Goal: Task Accomplishment & Management: Manage account settings

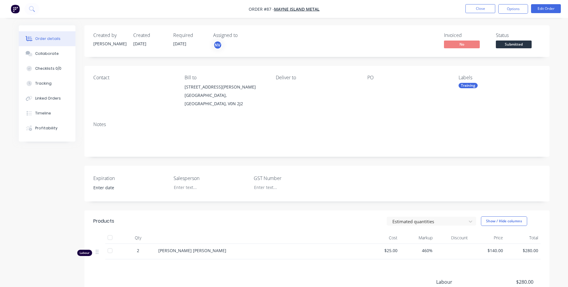
click at [18, 9] on img "button" at bounding box center [15, 8] width 9 height 9
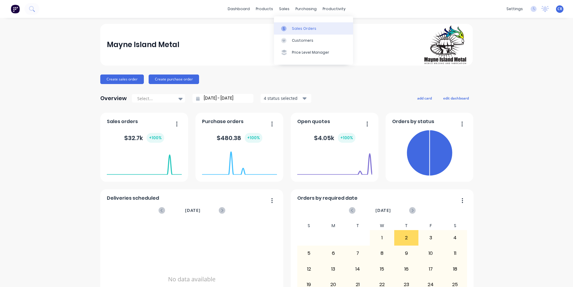
click at [290, 32] on link "Sales Orders" at bounding box center [313, 28] width 79 height 12
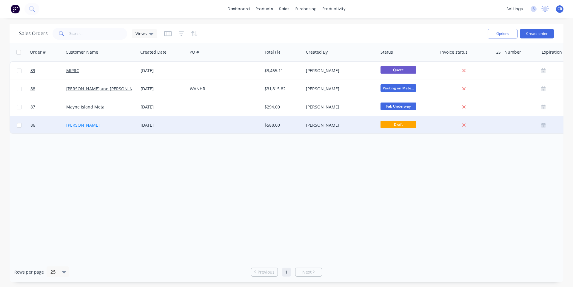
click at [91, 125] on link "[PERSON_NAME]" at bounding box center [82, 125] width 33 height 6
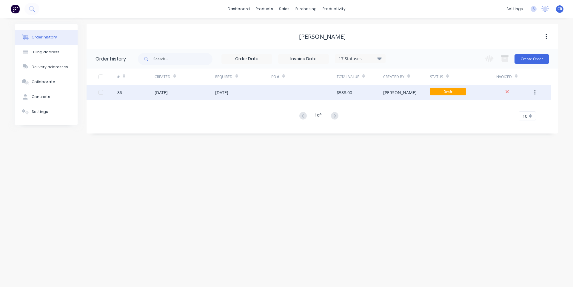
click at [317, 94] on div at bounding box center [303, 92] width 65 height 15
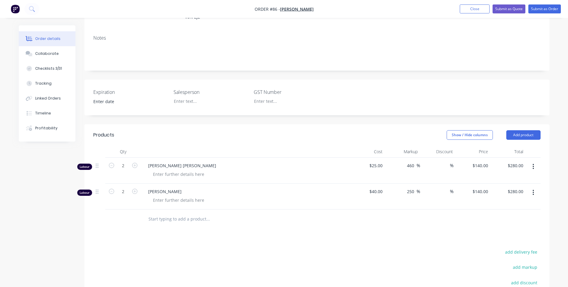
scroll to position [89, 0]
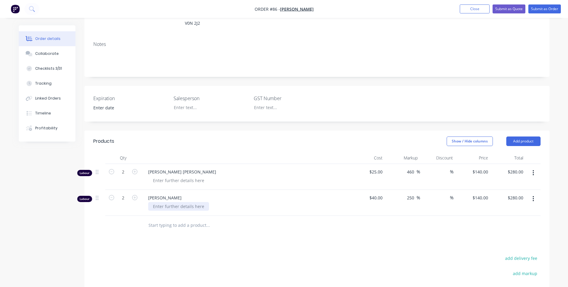
click at [178, 202] on div at bounding box center [178, 206] width 61 height 9
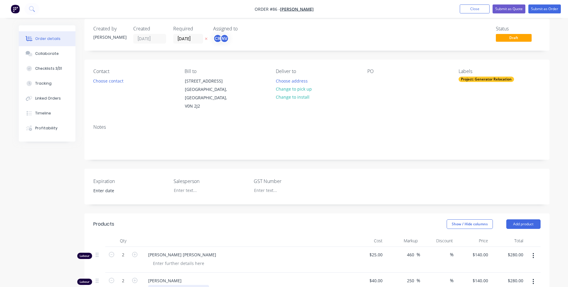
scroll to position [0, 0]
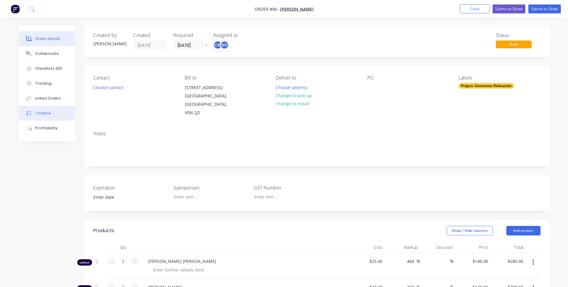
click at [60, 114] on button "Timeline" at bounding box center [47, 113] width 57 height 15
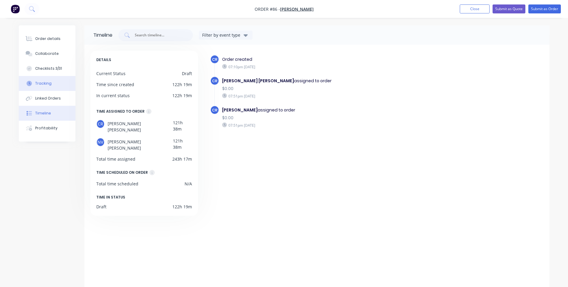
click at [58, 87] on button "Tracking" at bounding box center [47, 83] width 57 height 15
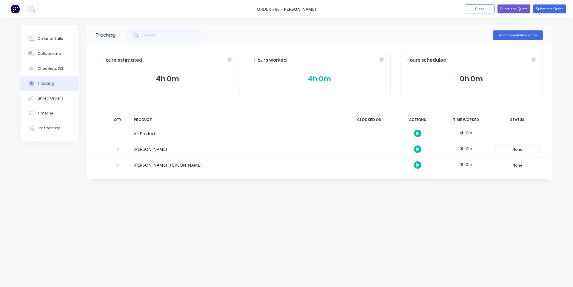
click at [521, 151] on div "None" at bounding box center [516, 150] width 43 height 8
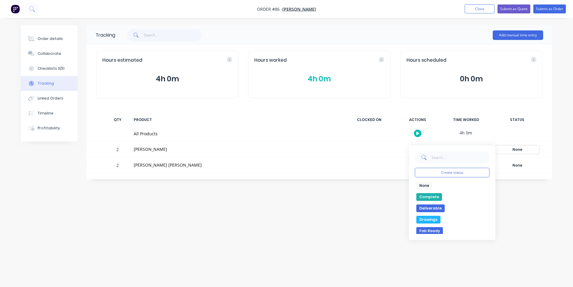
click at [521, 151] on div "None" at bounding box center [516, 150] width 43 height 8
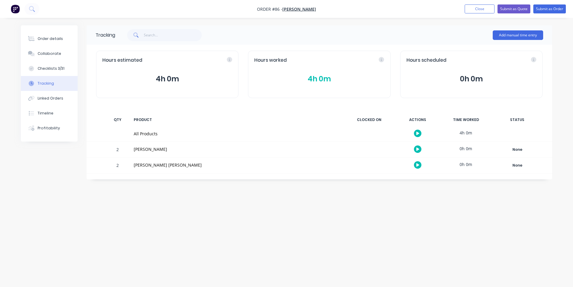
click at [359, 133] on div at bounding box center [369, 134] width 45 height 16
click at [140, 136] on div "All Products" at bounding box center [237, 134] width 206 height 6
click at [480, 10] on button "Close" at bounding box center [479, 8] width 30 height 9
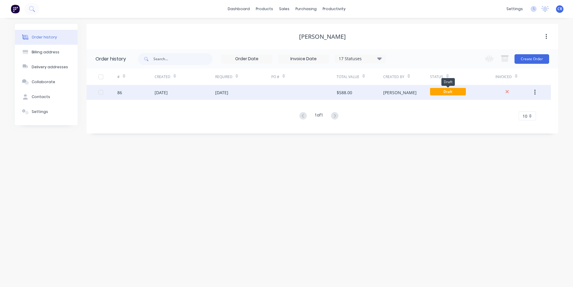
click at [446, 95] on span "Draft" at bounding box center [448, 91] width 36 height 7
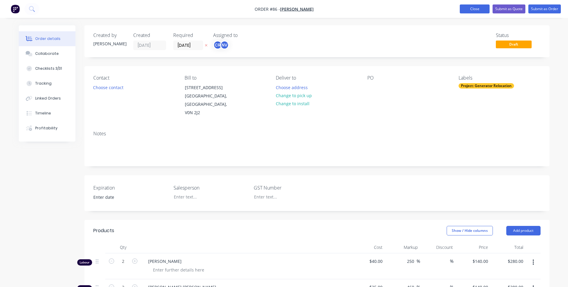
click at [484, 10] on button "Close" at bounding box center [475, 8] width 30 height 9
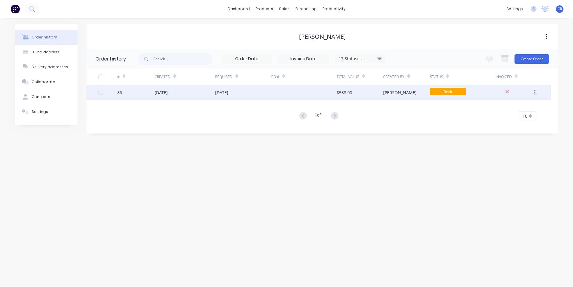
click at [429, 94] on div "[PERSON_NAME]" at bounding box center [406, 92] width 47 height 15
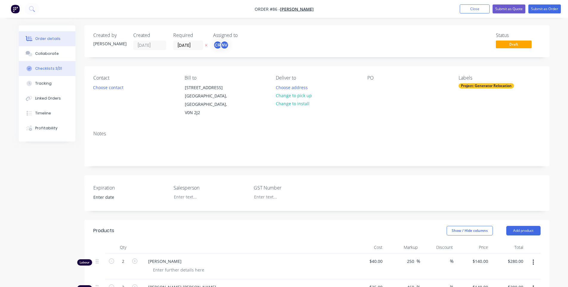
click at [55, 70] on div "Checklists 3/31" at bounding box center [48, 68] width 27 height 5
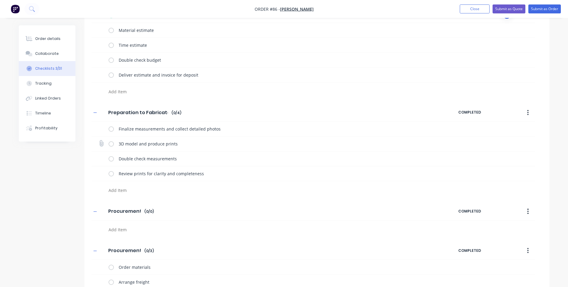
scroll to position [89, 0]
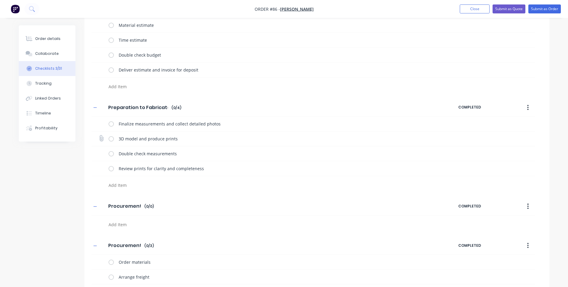
click at [470, 135] on div "3D model and produce prints" at bounding box center [314, 139] width 444 height 15
click at [528, 108] on icon "button" at bounding box center [527, 107] width 1 height 7
click at [459, 144] on div "3D model and produce prints" at bounding box center [314, 139] width 444 height 15
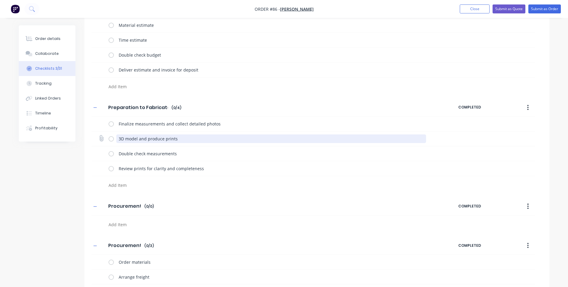
click at [164, 136] on textarea "3D model and produce prints" at bounding box center [271, 139] width 310 height 9
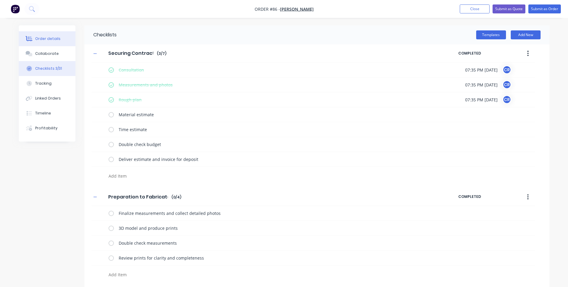
type textarea "x"
click at [52, 43] on button "Order details" at bounding box center [47, 38] width 57 height 15
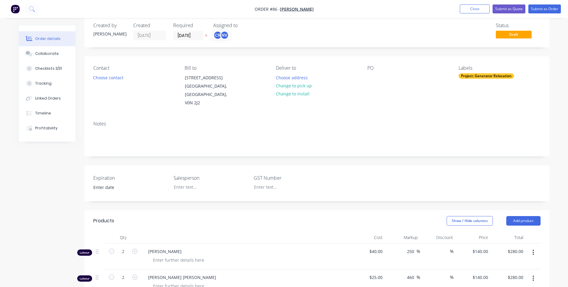
scroll to position [89, 0]
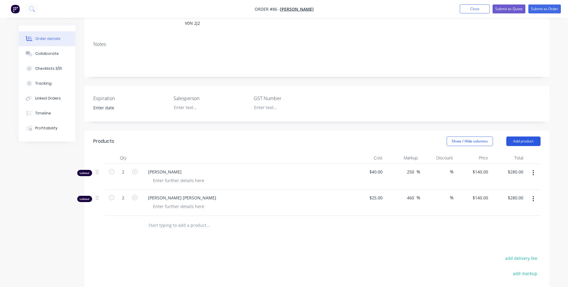
click at [516, 137] on button "Add product" at bounding box center [524, 142] width 34 height 10
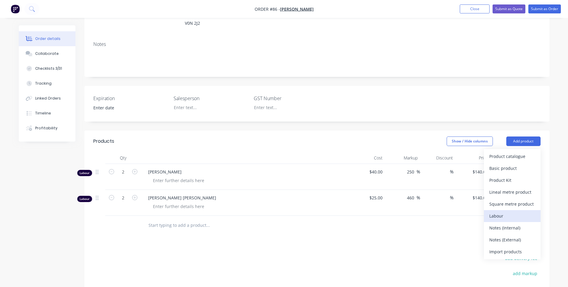
click at [518, 212] on div "Labour" at bounding box center [513, 216] width 46 height 9
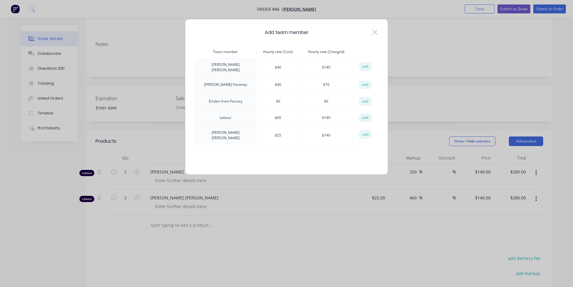
click at [274, 66] on td "$ 40" at bounding box center [278, 67] width 44 height 18
click at [228, 64] on td "Cameron Rennie" at bounding box center [225, 67] width 61 height 18
click at [376, 33] on icon at bounding box center [375, 32] width 6 height 8
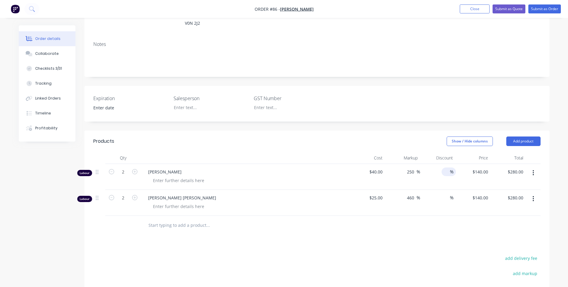
click at [451, 169] on span "%" at bounding box center [452, 172] width 4 height 7
click at [175, 176] on div at bounding box center [178, 180] width 61 height 9
click at [164, 176] on div at bounding box center [178, 180] width 61 height 9
click at [164, 202] on div at bounding box center [178, 206] width 61 height 9
click at [451, 194] on span "%" at bounding box center [452, 197] width 4 height 7
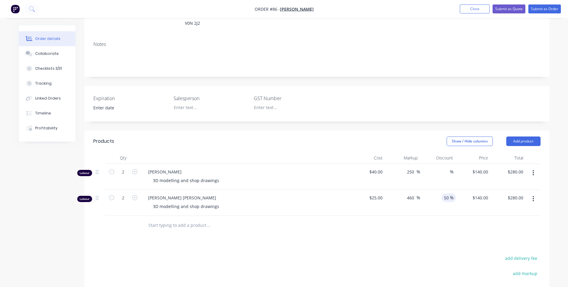
type input "50"
type input "$140.00"
click at [453, 216] on div at bounding box center [316, 225] width 447 height 19
click at [447, 168] on input at bounding box center [446, 172] width 8 height 9
type input "50"
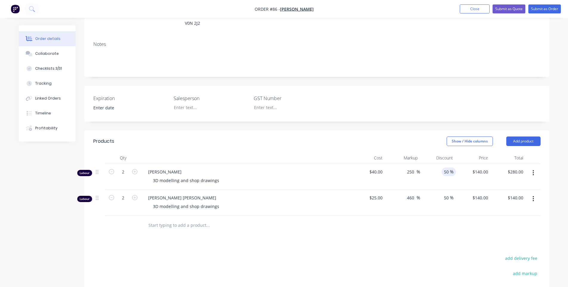
type input "$140.00"
click at [407, 224] on div at bounding box center [316, 225] width 447 height 19
click at [52, 87] on button "Tracking" at bounding box center [47, 83] width 57 height 15
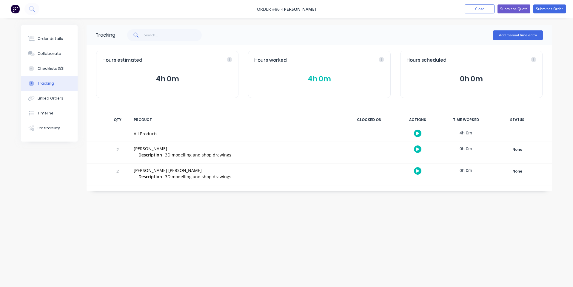
click at [467, 151] on div "0h 0m" at bounding box center [465, 148] width 45 height 13
click at [417, 151] on icon "button" at bounding box center [417, 149] width 3 height 4
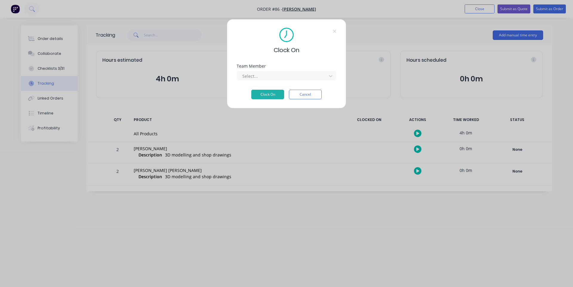
click at [274, 70] on div "Select..." at bounding box center [287, 75] width 100 height 10
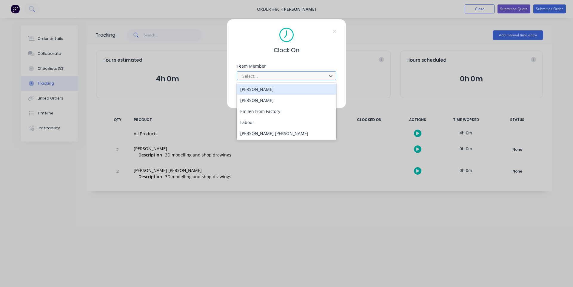
click at [275, 72] on div "Select..." at bounding box center [287, 75] width 100 height 9
click at [270, 92] on div "[PERSON_NAME]" at bounding box center [287, 89] width 100 height 11
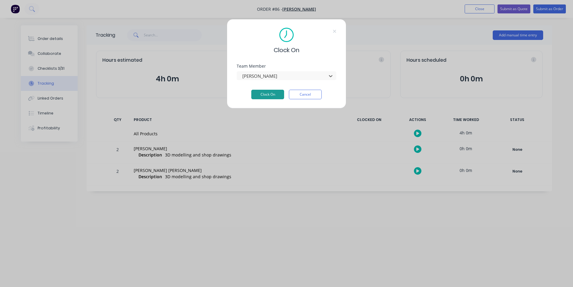
click at [270, 95] on button "Clock On" at bounding box center [267, 95] width 33 height 10
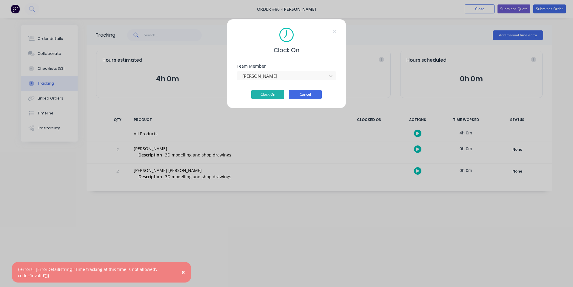
click at [317, 96] on button "Cancel" at bounding box center [305, 95] width 33 height 10
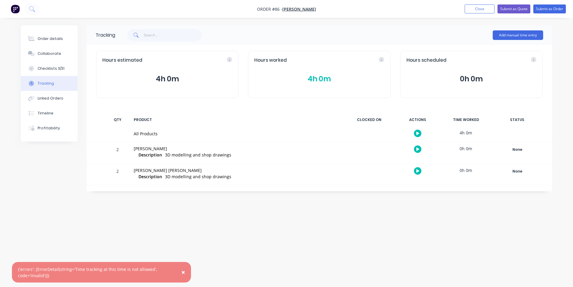
click at [365, 222] on div "Tracking Add manual time entry Hours estimated 4h 0m Hours worked 4h 0m Hours s…" at bounding box center [286, 132] width 531 height 214
click at [476, 7] on button "Close" at bounding box center [479, 8] width 30 height 9
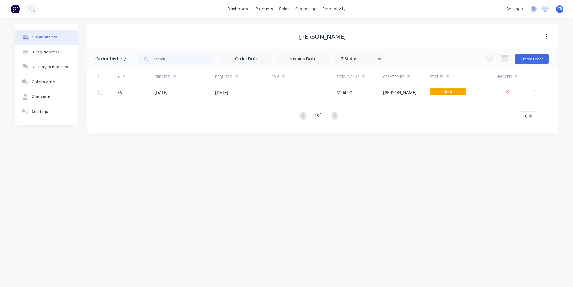
click at [532, 7] on icon at bounding box center [533, 9] width 6 height 6
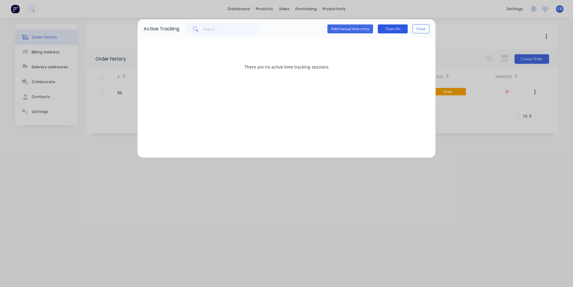
click at [393, 30] on button "Clock On" at bounding box center [393, 28] width 30 height 9
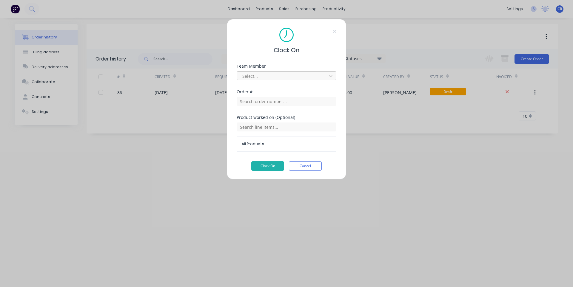
click at [301, 75] on div at bounding box center [283, 75] width 82 height 7
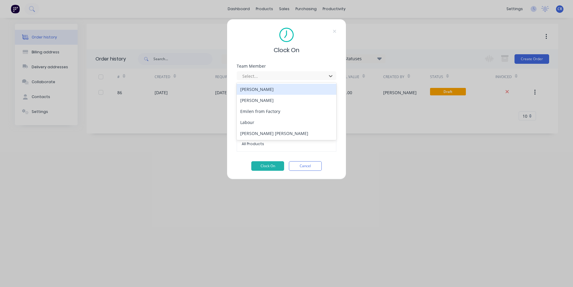
click at [296, 90] on div "[PERSON_NAME]" at bounding box center [287, 89] width 100 height 11
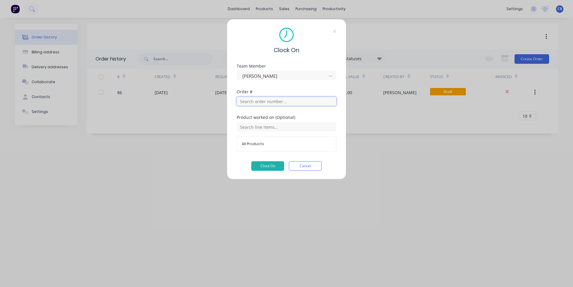
click at [288, 102] on input "text" at bounding box center [287, 101] width 100 height 9
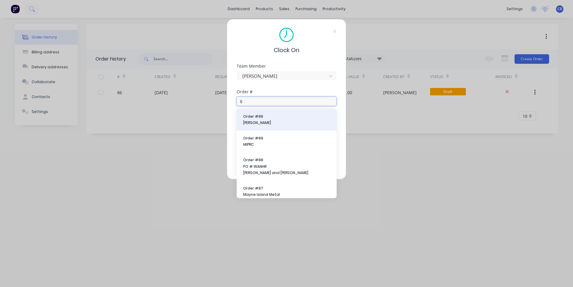
type input "8"
click at [290, 118] on span "Order # 86" at bounding box center [286, 116] width 87 height 5
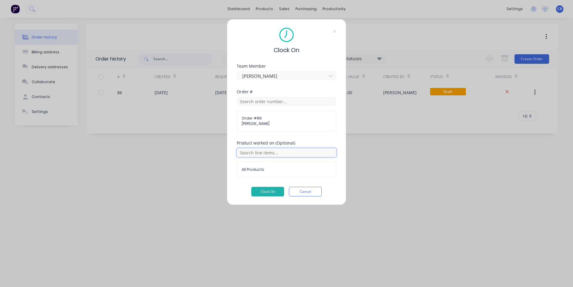
click at [286, 155] on input "text" at bounding box center [287, 152] width 100 height 9
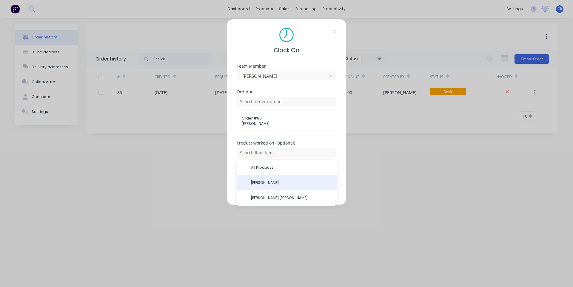
click at [287, 178] on div "[PERSON_NAME]" at bounding box center [287, 182] width 100 height 15
click at [270, 185] on span "[PERSON_NAME]" at bounding box center [291, 182] width 81 height 5
click at [268, 193] on button "Clock On" at bounding box center [267, 192] width 33 height 10
click at [272, 192] on button "Clock On" at bounding box center [267, 192] width 33 height 10
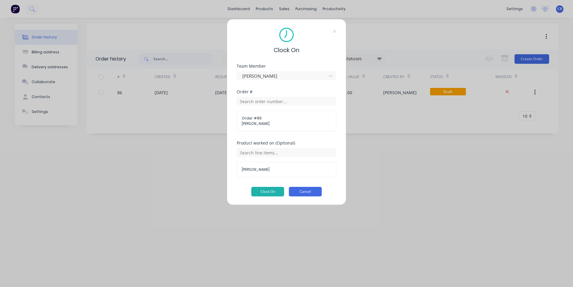
click at [296, 190] on button "Cancel" at bounding box center [305, 192] width 33 height 10
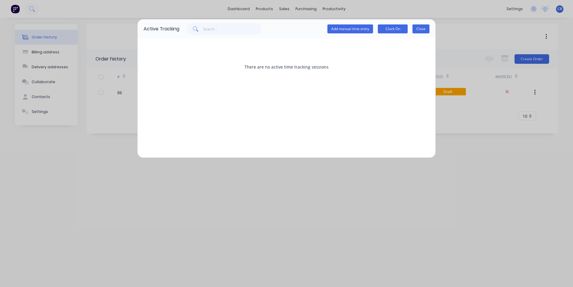
click at [421, 31] on button "Close" at bounding box center [420, 28] width 17 height 9
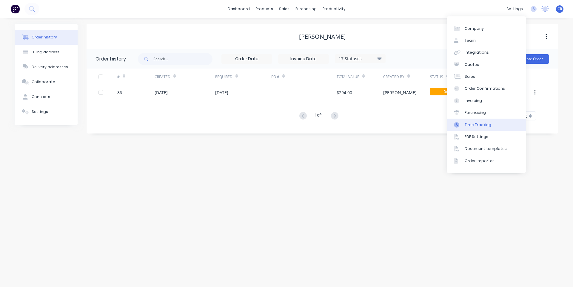
click at [478, 124] on div "Time Tracking" at bounding box center [477, 124] width 27 height 5
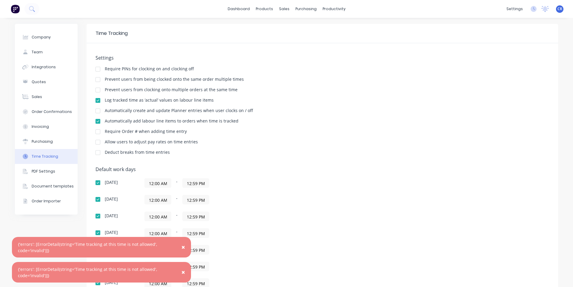
click at [183, 248] on span "×" at bounding box center [183, 247] width 4 height 8
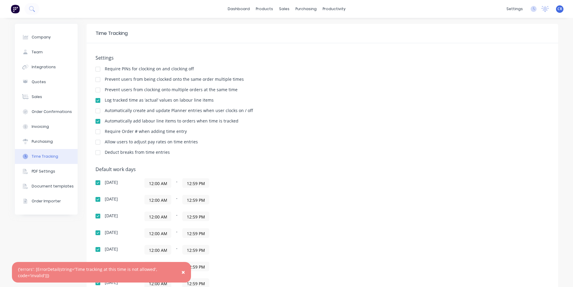
click at [182, 274] on span "×" at bounding box center [183, 272] width 4 height 8
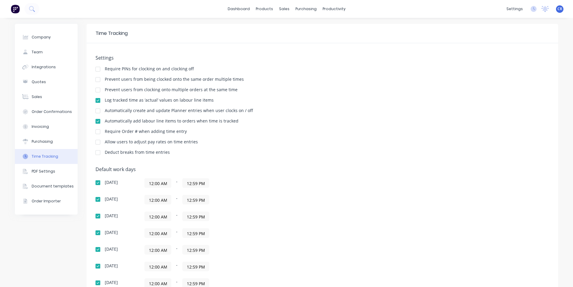
click at [97, 111] on div at bounding box center [98, 111] width 12 height 12
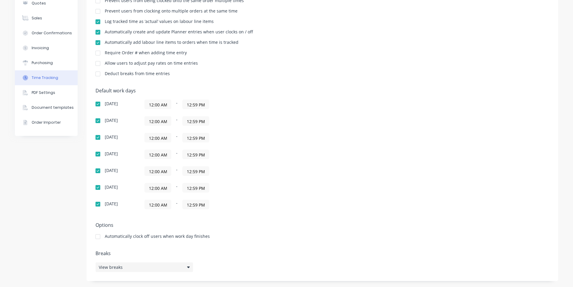
click at [108, 270] on span "View breaks" at bounding box center [111, 267] width 24 height 6
click at [315, 185] on div "Default work days Sunday 12:00 AM - 12:59 PM Monday 12:00 AM - 12:59 PM Tuesday…" at bounding box center [321, 152] width 453 height 129
drag, startPoint x: 184, startPoint y: 100, endPoint x: 184, endPoint y: 104, distance: 4.2
click at [184, 104] on label "12:59 PM" at bounding box center [195, 105] width 27 height 10
click at [184, 104] on input "12:59 PM" at bounding box center [196, 104] width 26 height 9
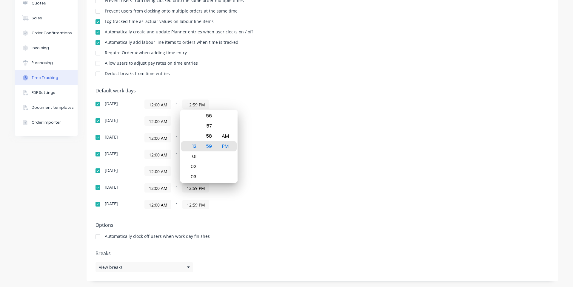
click at [184, 104] on input "12:59 PM" at bounding box center [196, 104] width 26 height 9
click at [191, 157] on div "11" at bounding box center [192, 157] width 15 height 10
type input "11:59 PM"
click at [237, 98] on div "Default work days Sunday 12:00 AM - 11:59 PM Monday 12:00 AM - 12:59 PM Tuesday…" at bounding box center [321, 152] width 453 height 129
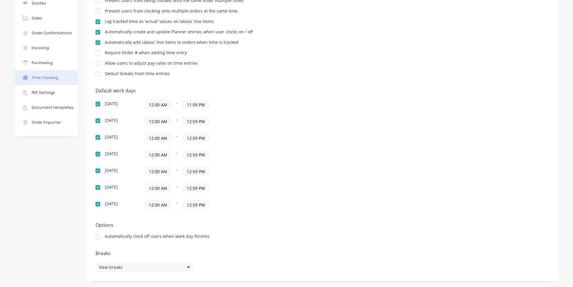
click at [233, 113] on div "Sunday 12:00 AM - 11:59 PM Monday 12:00 AM - 12:59 PM Tuesday 12:00 AM - 12:59 …" at bounding box center [199, 155] width 209 height 110
click at [206, 121] on input "12:59 PM" at bounding box center [196, 121] width 26 height 9
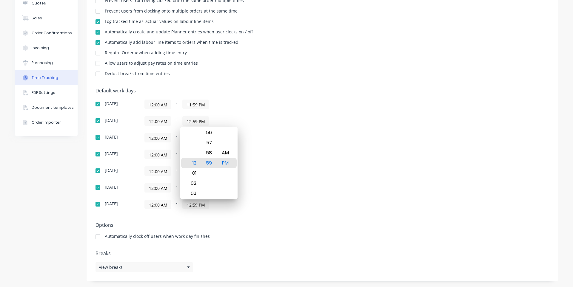
paste input "11:59 PM"
click at [213, 116] on div "12:00 AM - 12:59 PM11:59 PM" at bounding box center [218, 121] width 149 height 10
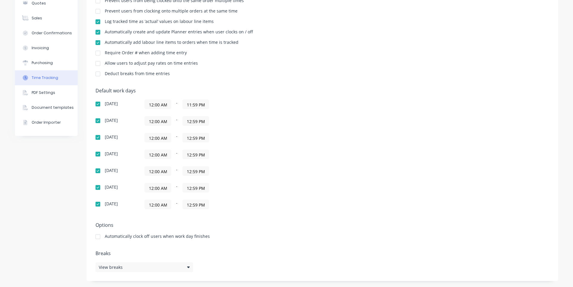
drag, startPoint x: 186, startPoint y: 124, endPoint x: 234, endPoint y: 124, distance: 48.0
click at [234, 124] on div "12:00 AM - 12:59 PM" at bounding box center [218, 121] width 149 height 10
paste input "11"
click at [194, 120] on input "111:59 PM" at bounding box center [196, 121] width 26 height 9
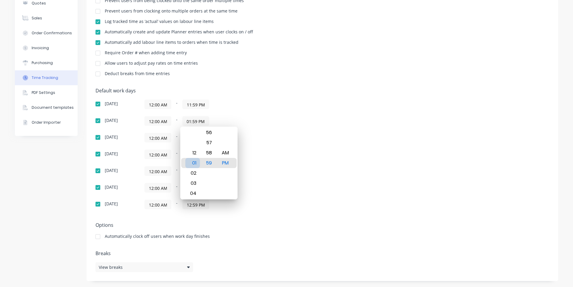
scroll to position [0, 0]
type input "11:59 PM"
click at [193, 166] on div "11" at bounding box center [192, 163] width 15 height 10
click at [195, 164] on div "11" at bounding box center [192, 163] width 15 height 10
click at [195, 163] on div "11" at bounding box center [192, 163] width 15 height 10
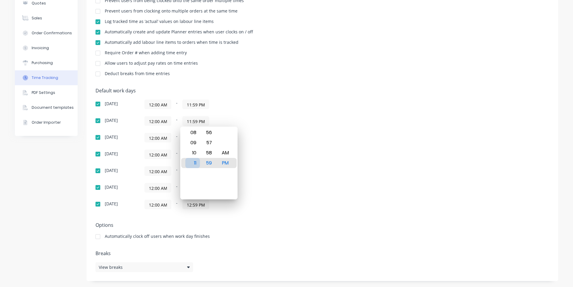
click at [195, 163] on div "11" at bounding box center [192, 163] width 15 height 10
click at [296, 106] on div "Sunday 12:00 AM - 11:59 PM" at bounding box center [199, 105] width 209 height 10
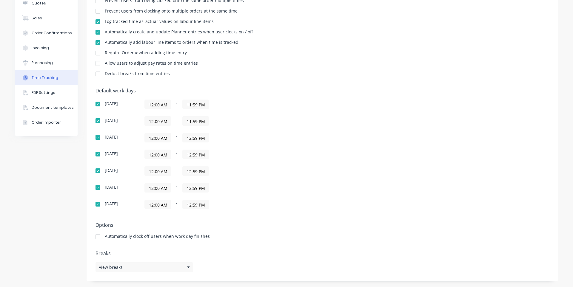
click at [197, 139] on input "12:59 PM" at bounding box center [196, 137] width 26 height 9
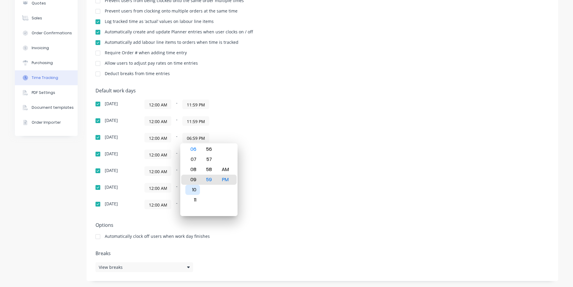
type input "11:59 PM"
click at [194, 180] on div "11" at bounding box center [192, 180] width 15 height 10
click at [318, 112] on div "Default work days Sunday 12:00 AM - 11:59 PM Monday 12:00 AM - 11:59 PM Tuesday…" at bounding box center [321, 152] width 453 height 129
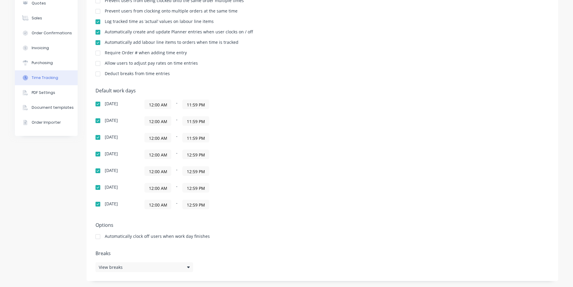
click at [193, 156] on input "12:59 PM" at bounding box center [196, 154] width 26 height 9
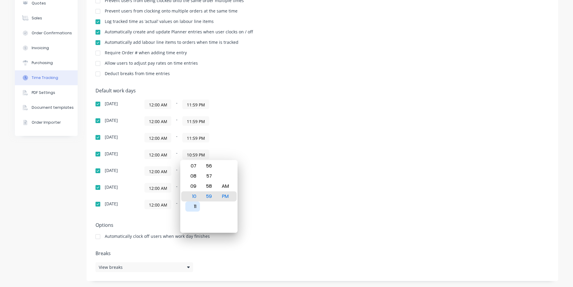
click at [195, 207] on div "11" at bounding box center [192, 207] width 15 height 10
type input "11:59 PM"
click at [292, 162] on div "Sunday 12:00 AM - 11:59 PM Monday 12:00 AM - 11:59 PM Tuesday 12:00 AM - 11:59 …" at bounding box center [199, 155] width 209 height 110
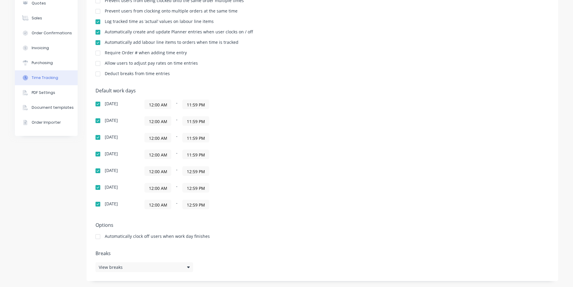
click at [187, 173] on input "12:59 PM" at bounding box center [196, 171] width 26 height 9
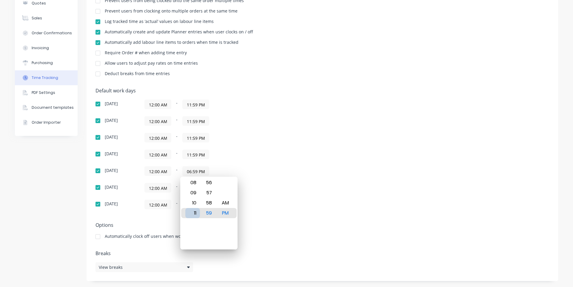
type input "11:59 PM"
click at [193, 214] on div "11" at bounding box center [192, 213] width 15 height 10
click at [296, 155] on div "Wednesday 12:00 AM - 11:59 PM" at bounding box center [199, 155] width 209 height 10
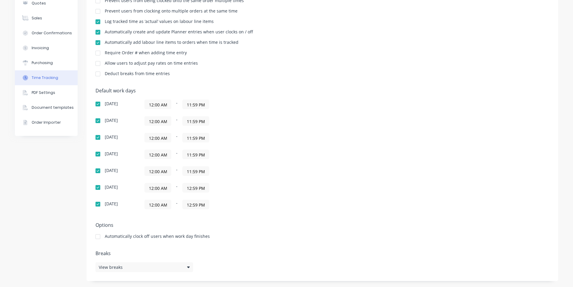
click at [194, 192] on input "12:59 PM" at bounding box center [196, 187] width 26 height 9
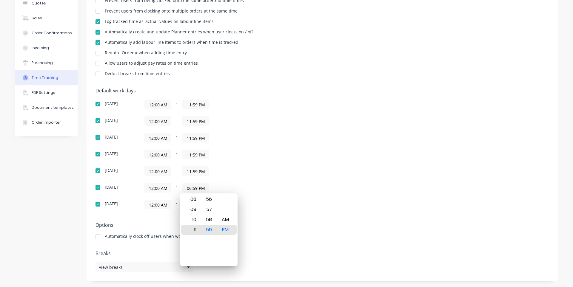
type input "11:59 PM"
click at [193, 231] on div "11" at bounding box center [192, 230] width 15 height 10
click at [289, 150] on div "12:00 AM - 11:59 PM" at bounding box center [218, 155] width 149 height 10
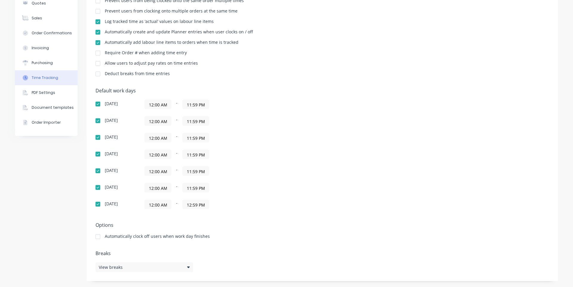
click at [194, 208] on input "12:59 PM" at bounding box center [196, 204] width 26 height 9
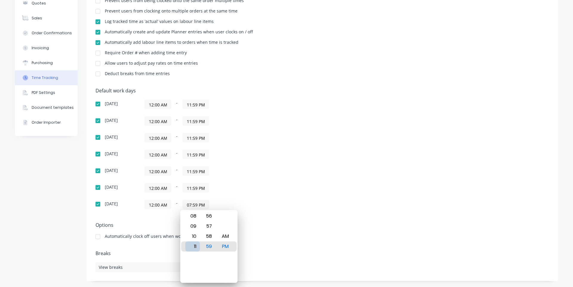
type input "11:59 PM"
click at [193, 246] on div "11" at bounding box center [192, 247] width 15 height 10
click at [265, 150] on div "12:00 AM - 11:59 PM" at bounding box center [218, 155] width 149 height 10
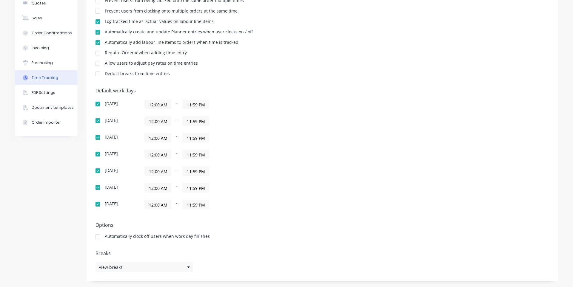
click at [253, 153] on div "12:00 AM - 11:59 PM" at bounding box center [218, 155] width 149 height 10
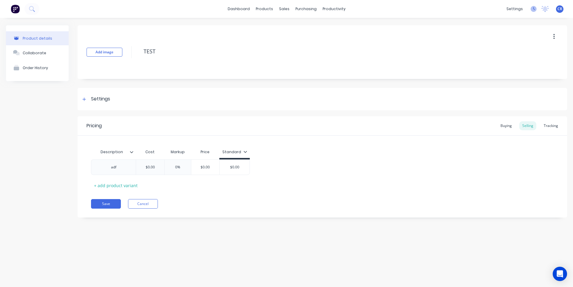
click at [533, 9] on icon at bounding box center [534, 8] width 2 height 3
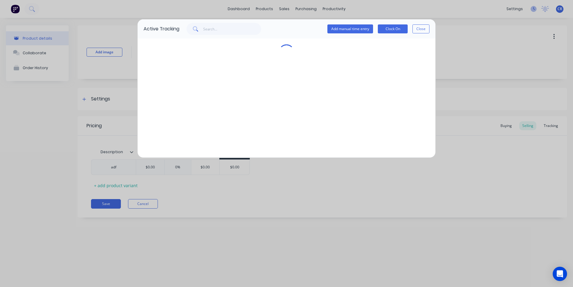
type textarea "x"
click at [402, 31] on button "Clock On" at bounding box center [393, 28] width 30 height 9
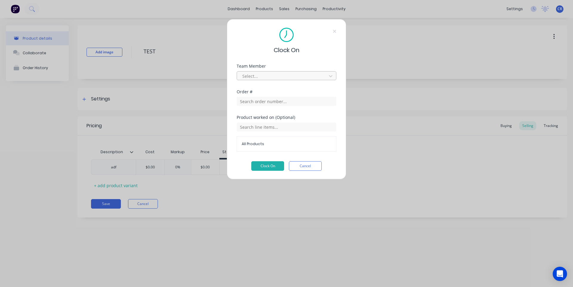
click at [276, 78] on div at bounding box center [283, 75] width 82 height 7
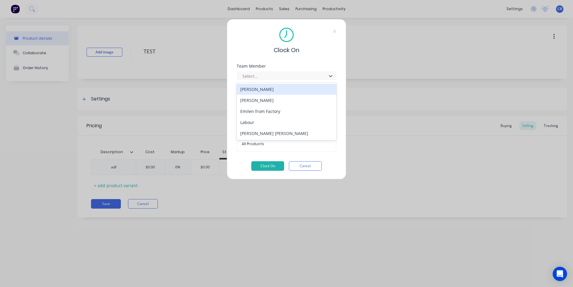
click at [277, 89] on div "[PERSON_NAME]" at bounding box center [287, 89] width 100 height 11
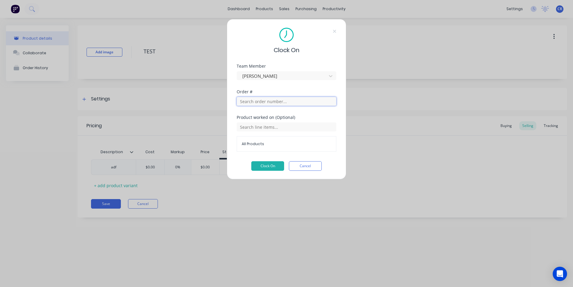
click at [280, 98] on input "text" at bounding box center [287, 101] width 100 height 9
type input "88"
type textarea "x"
type input "86"
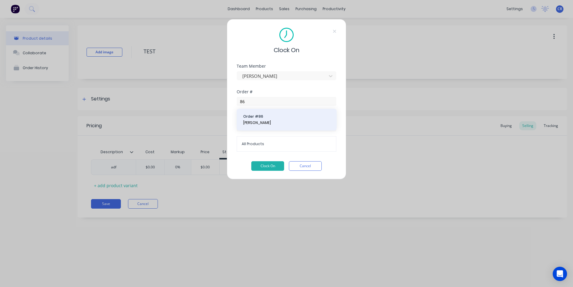
click at [291, 124] on span "[PERSON_NAME]" at bounding box center [286, 122] width 87 height 5
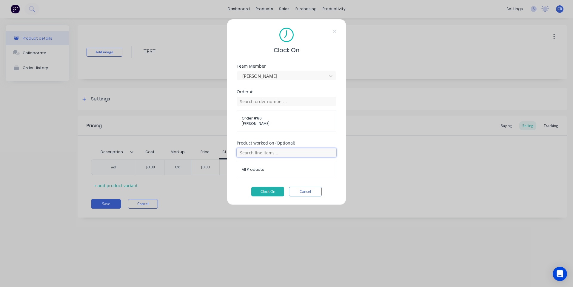
click at [292, 154] on input "text" at bounding box center [287, 152] width 100 height 9
click at [291, 152] on input "text" at bounding box center [287, 152] width 100 height 9
click at [290, 150] on input "text" at bounding box center [287, 152] width 100 height 9
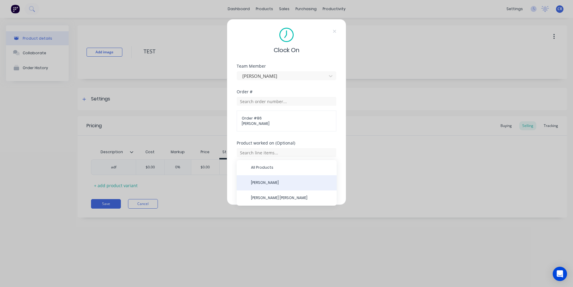
click at [290, 182] on span "[PERSON_NAME]" at bounding box center [291, 182] width 81 height 5
click at [279, 189] on button "Clock On" at bounding box center [267, 192] width 33 height 10
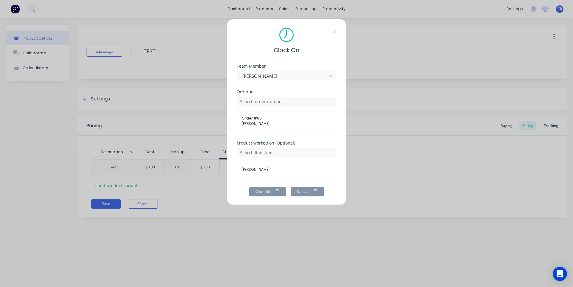
type textarea "x"
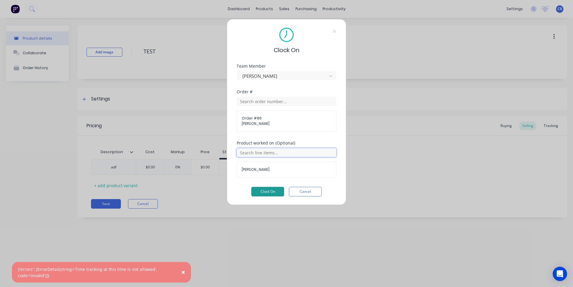
click at [281, 152] on input "text" at bounding box center [287, 152] width 100 height 9
click at [283, 149] on input "text" at bounding box center [287, 152] width 100 height 9
click at [283, 171] on span "[PERSON_NAME]" at bounding box center [286, 169] width 89 height 5
click at [267, 167] on div "[PERSON_NAME]" at bounding box center [287, 170] width 100 height 16
click at [266, 170] on span "[PERSON_NAME]" at bounding box center [286, 169] width 89 height 5
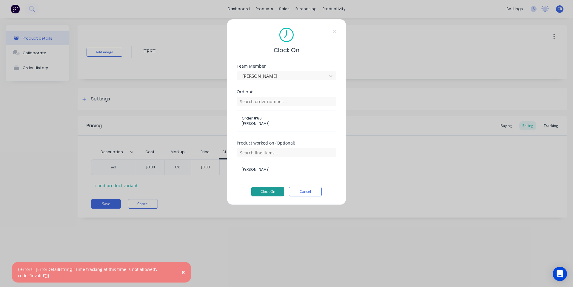
click at [266, 170] on span "[PERSON_NAME]" at bounding box center [286, 169] width 89 height 5
click at [283, 175] on div "[PERSON_NAME]" at bounding box center [287, 170] width 100 height 16
click at [284, 152] on input "text" at bounding box center [287, 152] width 100 height 9
click at [305, 126] on span "[PERSON_NAME]" at bounding box center [286, 123] width 89 height 5
click at [295, 176] on div "[PERSON_NAME]" at bounding box center [287, 170] width 100 height 16
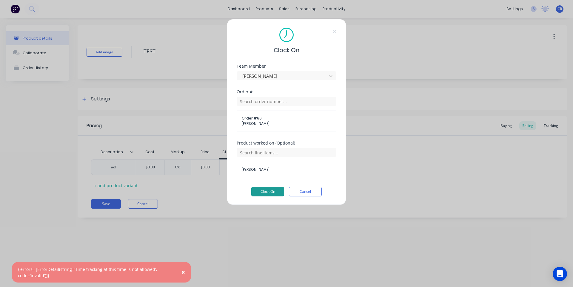
click at [257, 172] on span "[PERSON_NAME]" at bounding box center [286, 169] width 89 height 5
click at [283, 150] on input "text" at bounding box center [287, 152] width 100 height 9
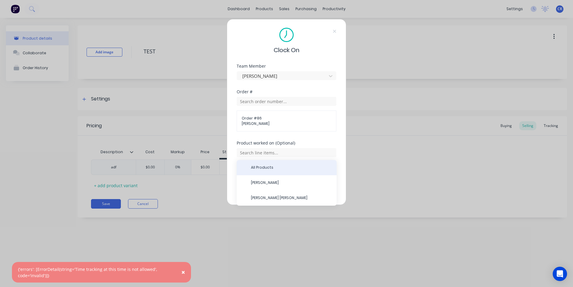
click at [273, 165] on span "All Products" at bounding box center [291, 167] width 81 height 5
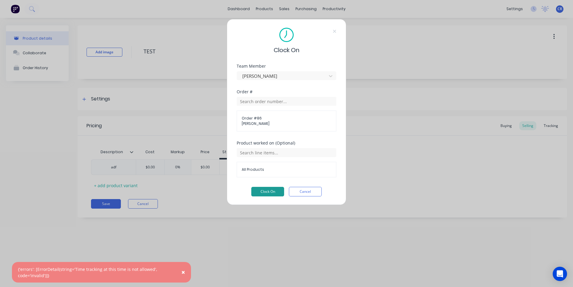
click at [272, 192] on button "Clock On" at bounding box center [267, 192] width 33 height 10
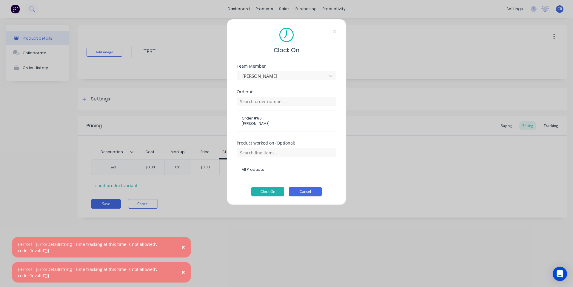
click at [321, 191] on button "Cancel" at bounding box center [305, 192] width 33 height 10
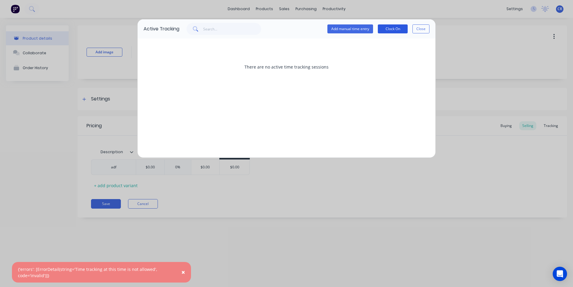
click at [397, 31] on button "Clock On" at bounding box center [393, 28] width 30 height 9
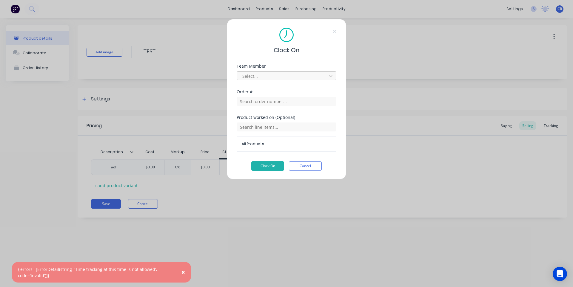
click at [276, 76] on div at bounding box center [283, 75] width 82 height 7
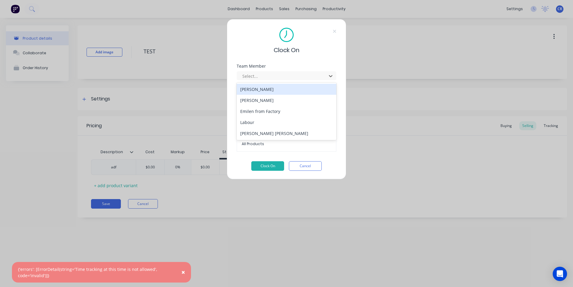
click at [273, 92] on div "[PERSON_NAME]" at bounding box center [287, 89] width 100 height 11
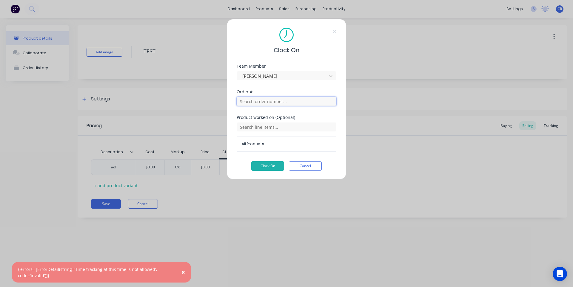
click at [290, 105] on input "text" at bounding box center [287, 101] width 100 height 9
type input "86"
click at [284, 120] on button "Order # 86 [PERSON_NAME]" at bounding box center [286, 120] width 90 height 12
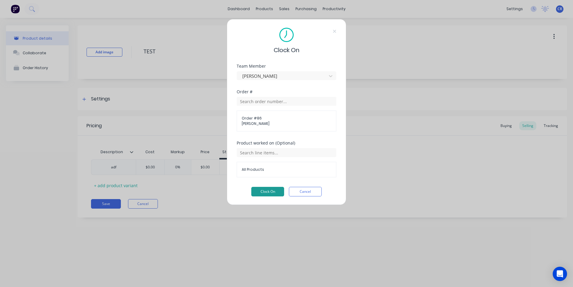
click at [270, 191] on button "Clock On" at bounding box center [267, 192] width 33 height 10
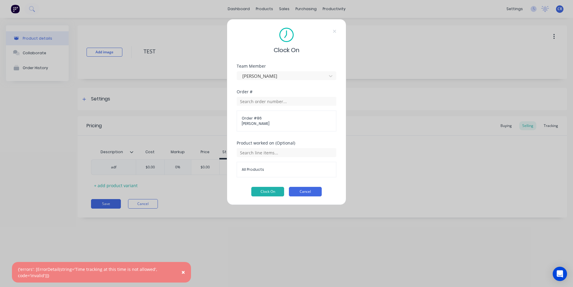
click at [301, 194] on button "Cancel" at bounding box center [305, 192] width 33 height 10
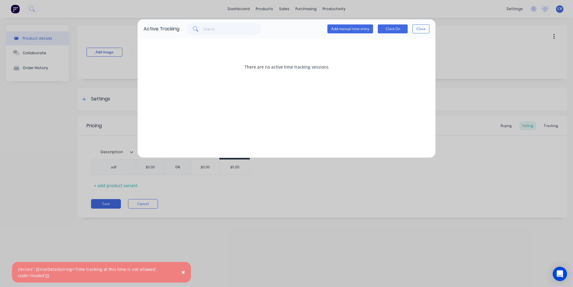
click at [421, 28] on button "Close" at bounding box center [420, 28] width 17 height 9
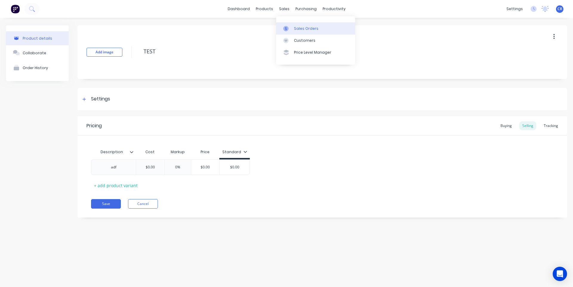
click at [299, 30] on div "Sales Orders" at bounding box center [306, 28] width 24 height 5
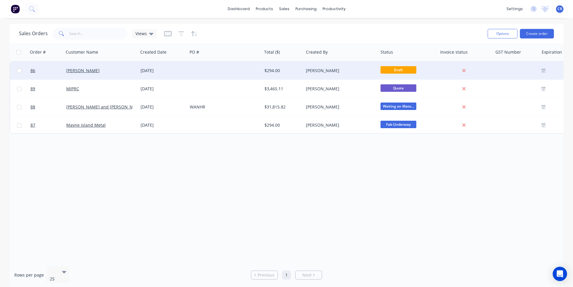
click at [134, 69] on div "[PERSON_NAME]" at bounding box center [101, 71] width 70 height 6
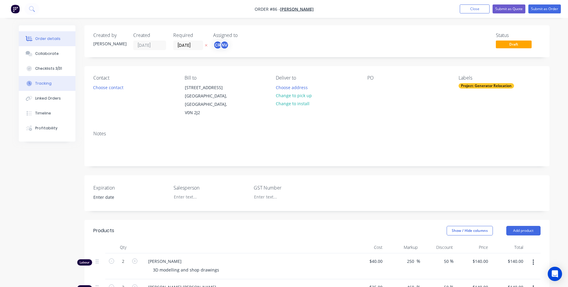
click at [55, 83] on button "Tracking" at bounding box center [47, 83] width 57 height 15
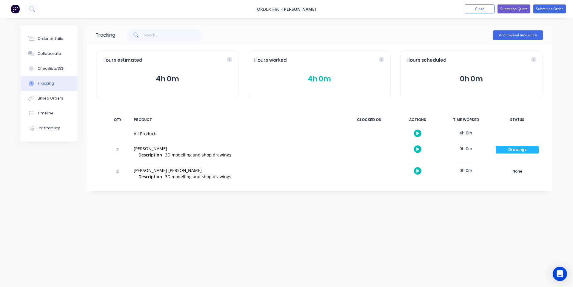
click at [418, 150] on icon "button" at bounding box center [417, 149] width 3 height 3
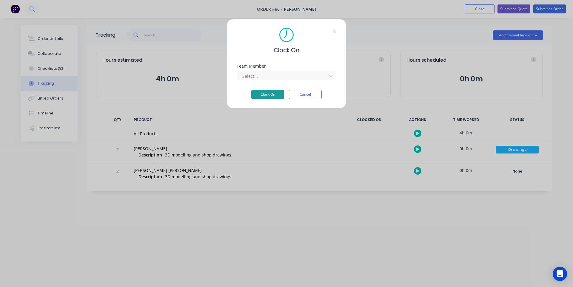
click at [267, 93] on button "Clock On" at bounding box center [267, 95] width 33 height 10
click at [281, 68] on div "Team Member" at bounding box center [287, 66] width 100 height 4
click at [283, 83] on div "Required." at bounding box center [287, 82] width 100 height 4
click at [283, 75] on div at bounding box center [283, 75] width 82 height 7
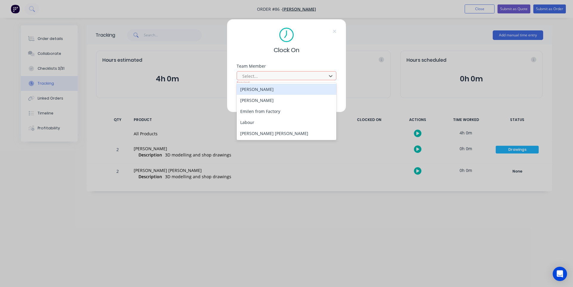
click at [281, 88] on div "[PERSON_NAME]" at bounding box center [287, 89] width 100 height 11
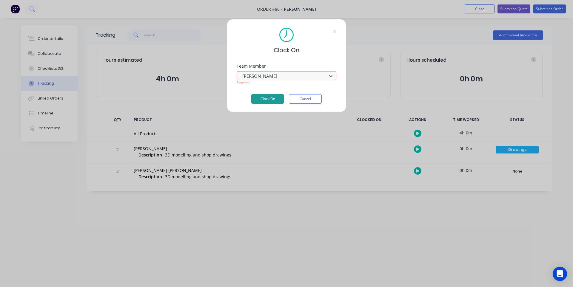
click at [274, 98] on button "Clock On" at bounding box center [267, 99] width 33 height 10
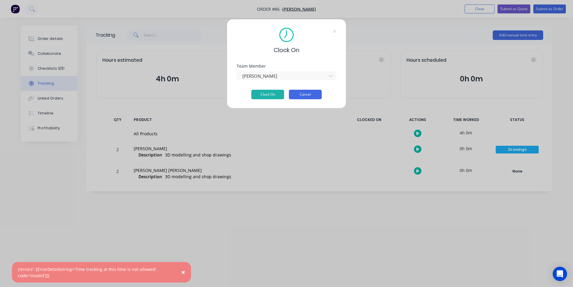
click at [303, 98] on button "Cancel" at bounding box center [305, 95] width 33 height 10
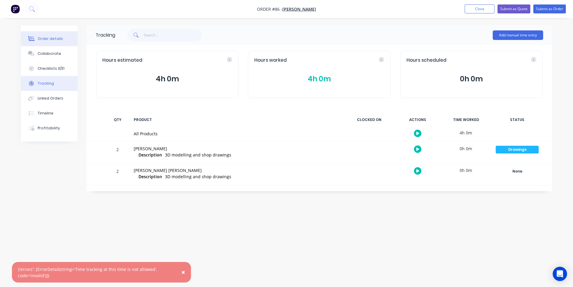
click at [57, 39] on div "Order details" at bounding box center [50, 38] width 25 height 5
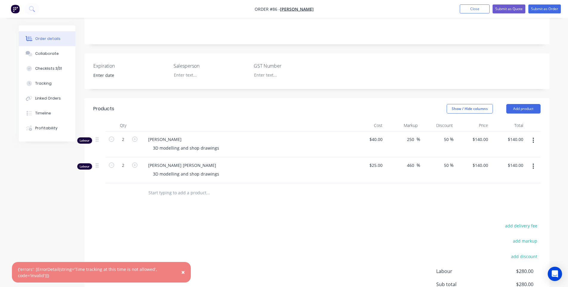
scroll to position [92, 0]
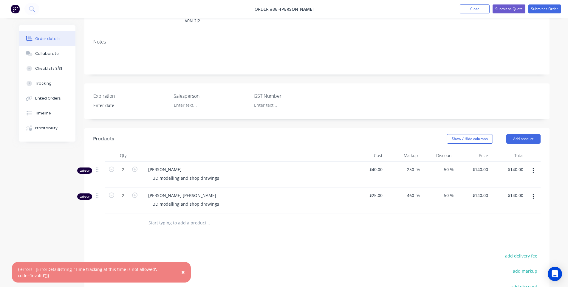
click at [536, 165] on button "button" at bounding box center [533, 170] width 14 height 11
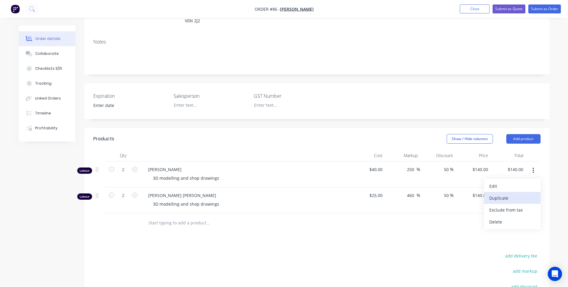
click at [523, 194] on div "Duplicate" at bounding box center [513, 198] width 46 height 9
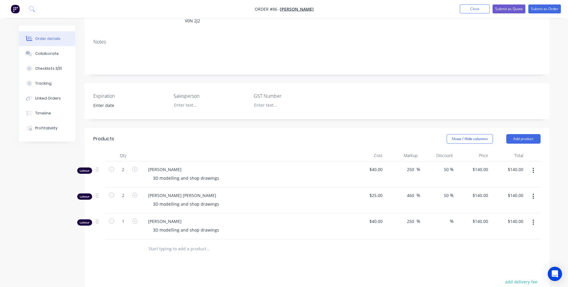
click at [537, 217] on button "button" at bounding box center [533, 222] width 14 height 11
click at [508, 270] on div "Delete" at bounding box center [513, 274] width 46 height 9
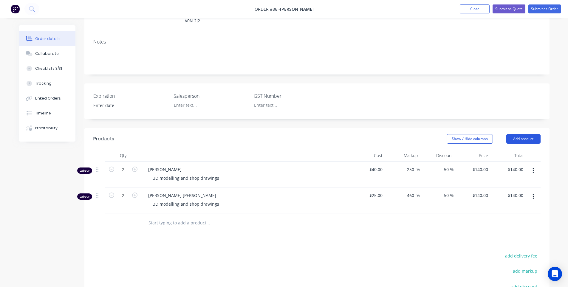
click at [522, 134] on button "Add product" at bounding box center [524, 139] width 34 height 10
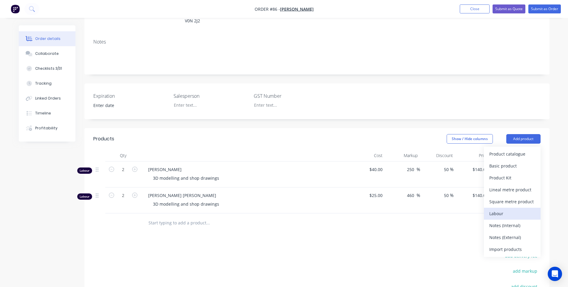
click at [491, 209] on div "Labour" at bounding box center [513, 213] width 46 height 9
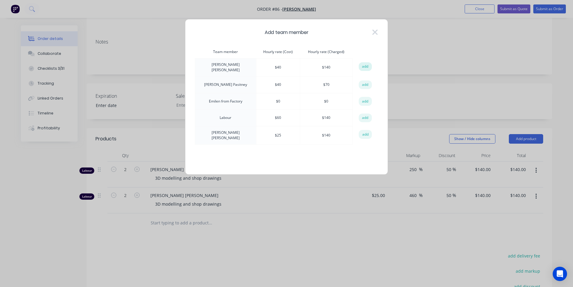
click at [368, 66] on button "add" at bounding box center [365, 66] width 13 height 9
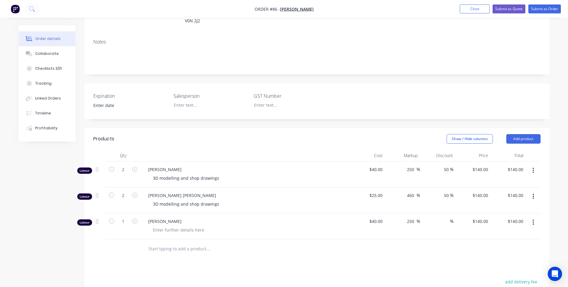
click at [529, 217] on button "button" at bounding box center [533, 222] width 14 height 11
click at [504, 270] on div "Delete" at bounding box center [513, 274] width 46 height 9
click at [235, 134] on div "Show / Hide columns Add product" at bounding box center [364, 139] width 352 height 10
click at [467, 111] on div "Created by [PERSON_NAME] Created [DATE] Required [DATE] Assigned to CR NV Statu…" at bounding box center [316, 154] width 465 height 443
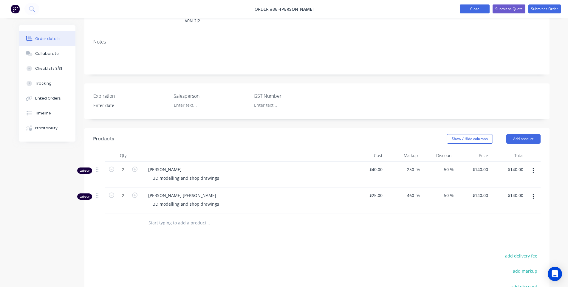
click at [473, 10] on button "Close" at bounding box center [475, 8] width 30 height 9
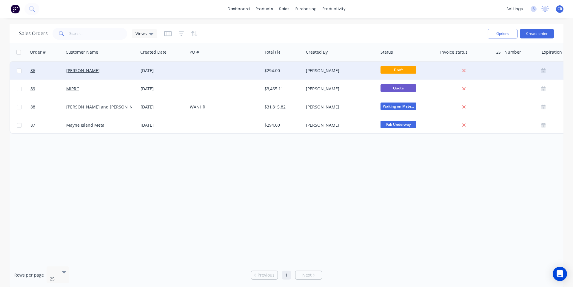
click at [113, 71] on div "[PERSON_NAME]" at bounding box center [99, 71] width 66 height 6
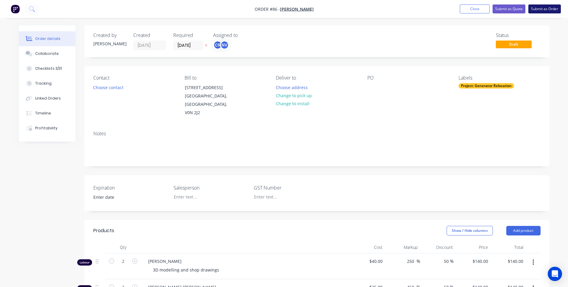
click at [540, 10] on button "Submit as Order" at bounding box center [545, 8] width 33 height 9
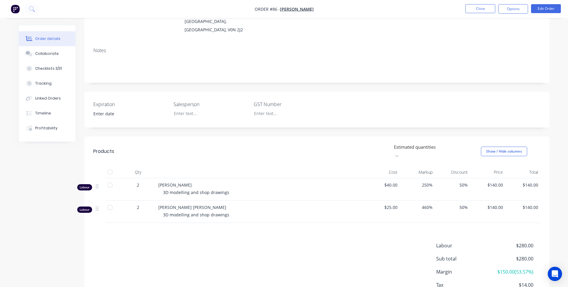
scroll to position [89, 0]
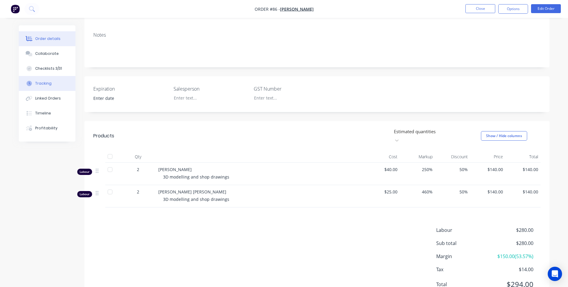
click at [48, 86] on button "Tracking" at bounding box center [47, 83] width 57 height 15
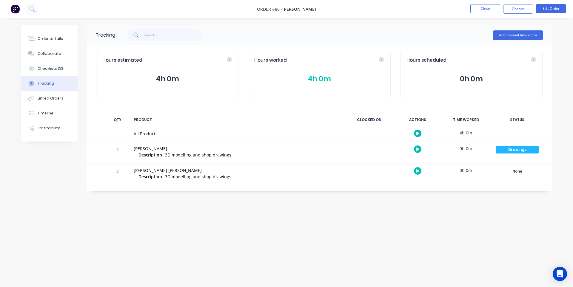
click at [418, 152] on button "button" at bounding box center [417, 149] width 7 height 7
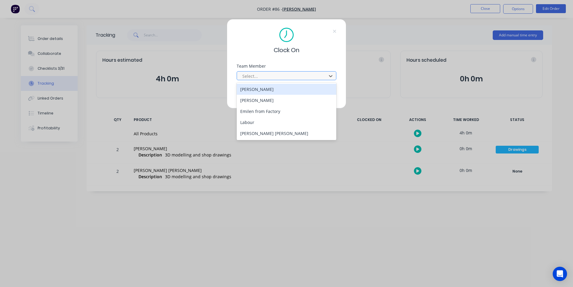
click at [268, 72] on div "Select..." at bounding box center [282, 76] width 85 height 9
click at [272, 89] on div "[PERSON_NAME]" at bounding box center [287, 89] width 100 height 11
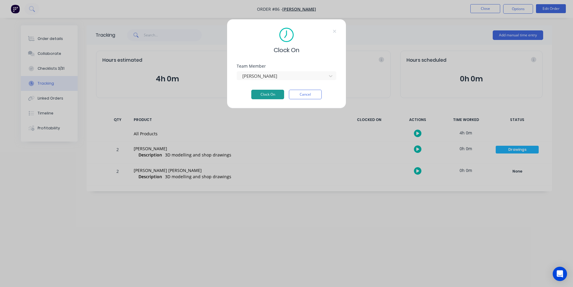
click at [274, 95] on button "Clock On" at bounding box center [267, 95] width 33 height 10
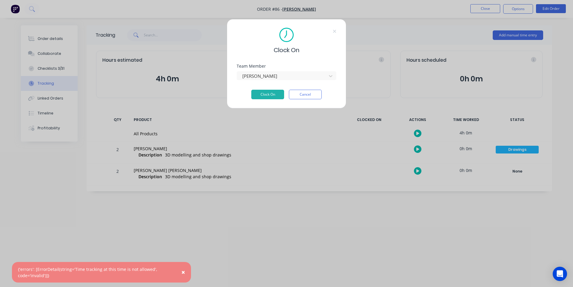
click at [312, 93] on button "Cancel" at bounding box center [305, 95] width 33 height 10
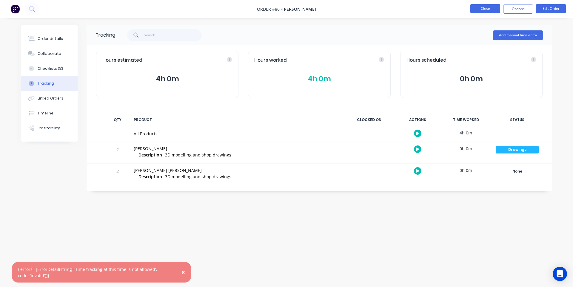
click at [479, 6] on button "Close" at bounding box center [485, 8] width 30 height 9
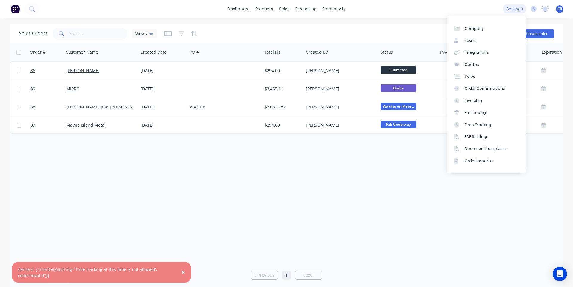
click at [517, 11] on div "settings" at bounding box center [514, 8] width 22 height 9
click at [477, 123] on div "Time Tracking" at bounding box center [477, 124] width 27 height 5
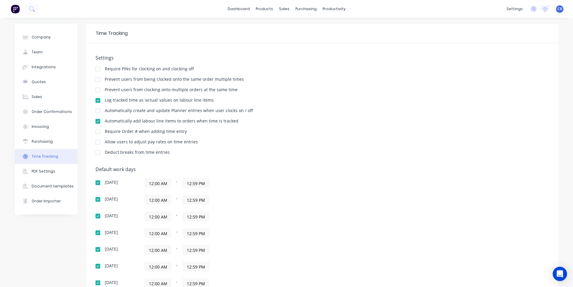
click at [97, 122] on div at bounding box center [98, 121] width 12 height 12
click at [15, 9] on img at bounding box center [15, 8] width 9 height 9
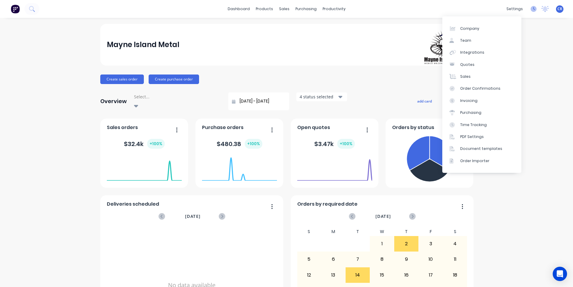
click at [530, 11] on icon at bounding box center [533, 9] width 6 height 6
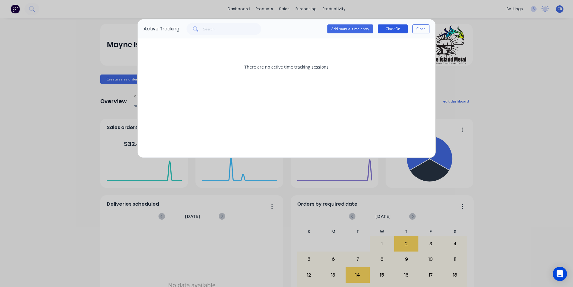
click at [392, 28] on button "Clock On" at bounding box center [393, 28] width 30 height 9
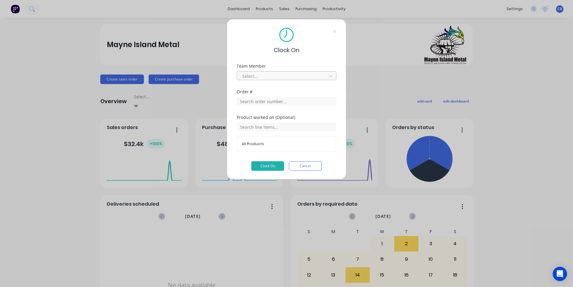
click at [268, 75] on div at bounding box center [283, 75] width 82 height 7
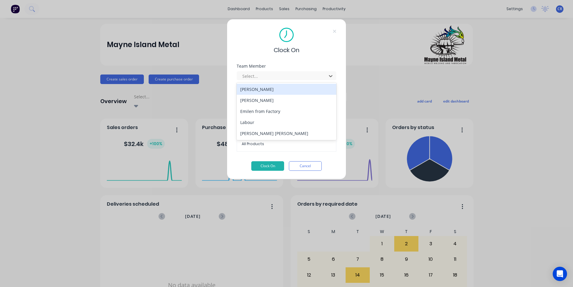
click at [270, 87] on div "[PERSON_NAME]" at bounding box center [287, 89] width 100 height 11
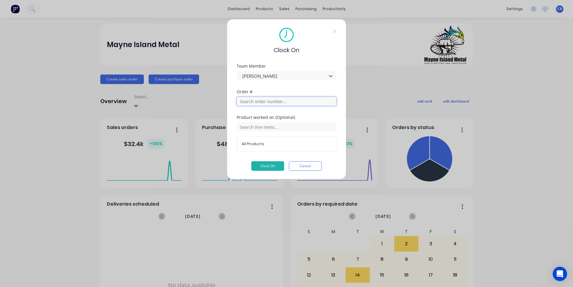
click at [279, 102] on input "text" at bounding box center [287, 101] width 100 height 9
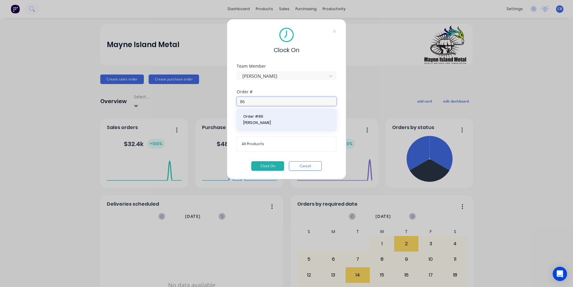
type input "86"
click at [278, 119] on span "Order # 86" at bounding box center [286, 116] width 87 height 5
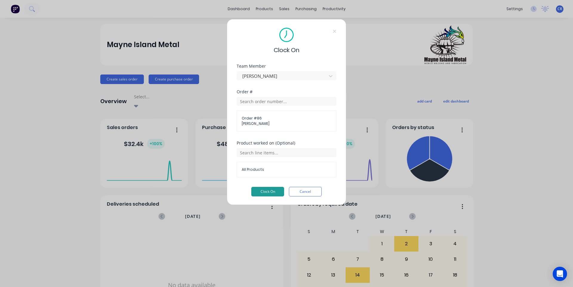
click at [277, 192] on button "Clock On" at bounding box center [267, 192] width 33 height 10
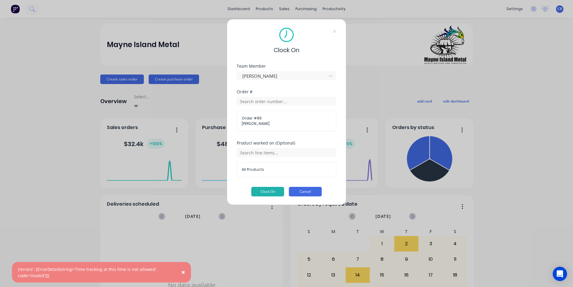
click at [307, 194] on button "Cancel" at bounding box center [305, 192] width 33 height 10
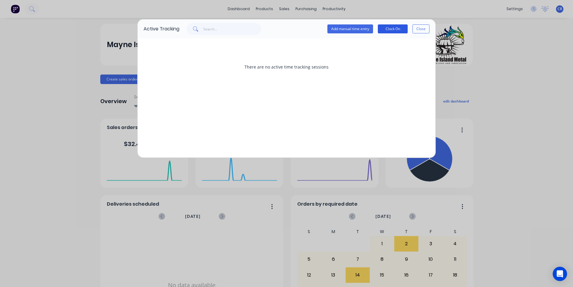
click at [399, 26] on button "Clock On" at bounding box center [393, 28] width 30 height 9
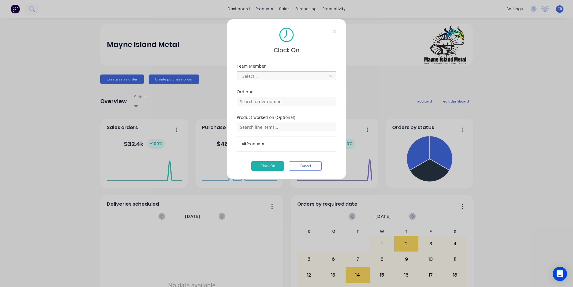
click at [274, 75] on div at bounding box center [283, 75] width 82 height 7
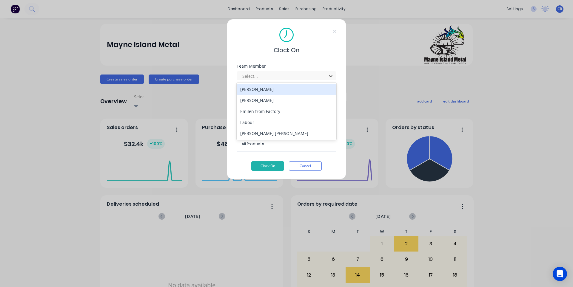
click at [274, 90] on div "[PERSON_NAME]" at bounding box center [287, 89] width 100 height 11
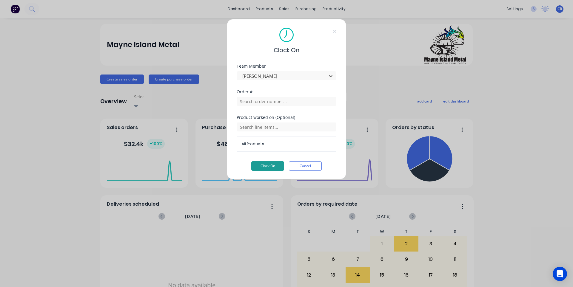
click at [270, 168] on button "Clock On" at bounding box center [267, 166] width 33 height 10
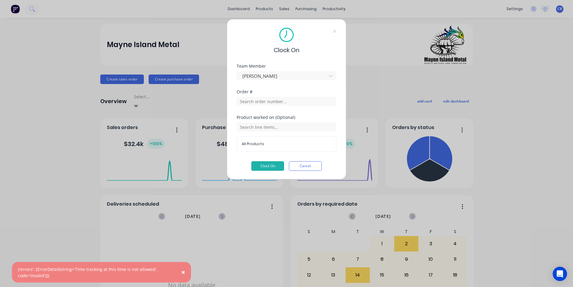
click at [180, 273] on button "×" at bounding box center [183, 272] width 16 height 14
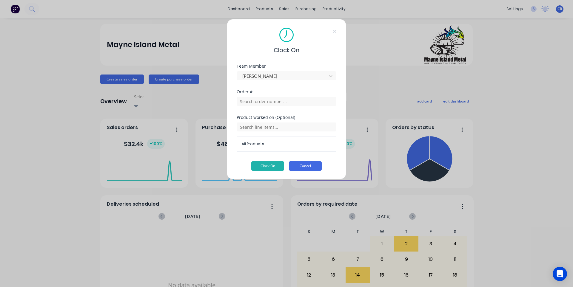
click at [312, 166] on button "Cancel" at bounding box center [305, 166] width 33 height 10
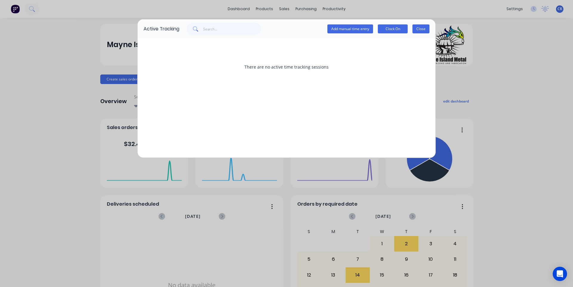
click at [422, 27] on button "Close" at bounding box center [420, 28] width 17 height 9
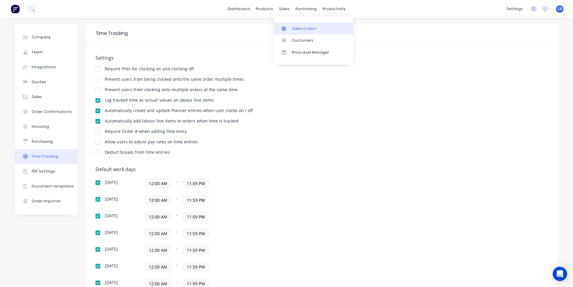
click at [285, 30] on icon at bounding box center [283, 28] width 5 height 5
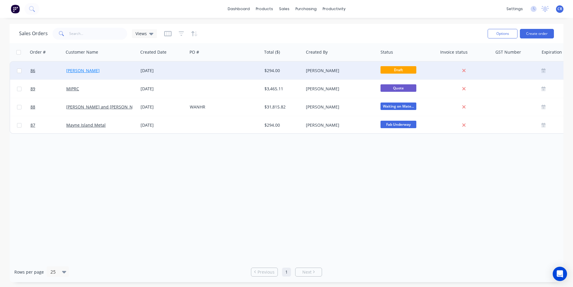
click at [95, 70] on link "[PERSON_NAME]" at bounding box center [82, 71] width 33 height 6
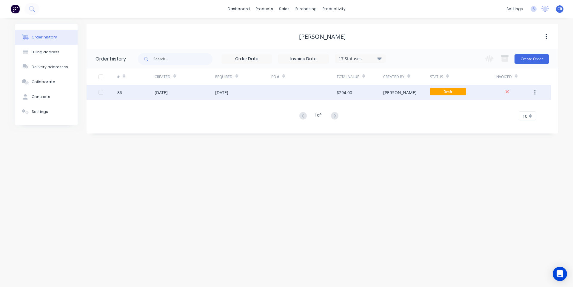
click at [370, 90] on div "$294.00" at bounding box center [359, 92] width 47 height 15
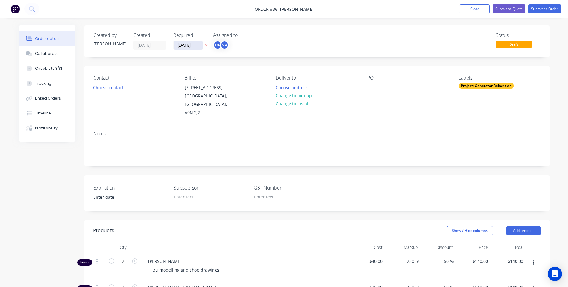
click at [191, 45] on input "29/09/25" at bounding box center [188, 45] width 29 height 9
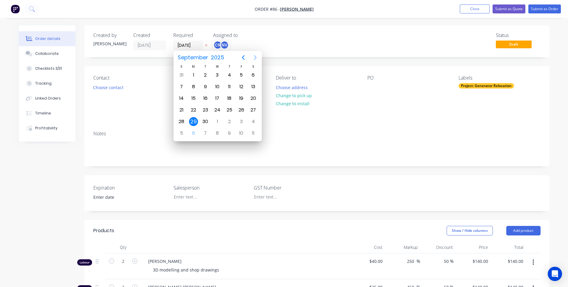
click at [254, 58] on icon "Next page" at bounding box center [255, 57] width 7 height 7
click at [218, 99] on div "15" at bounding box center [217, 98] width 9 height 9
type input "[DATE]"
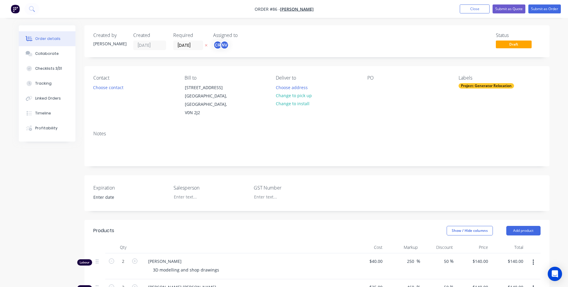
click at [295, 60] on div "Created by [PERSON_NAME] Created [DATE] Required [DATE] Assigned to CR NV Statu…" at bounding box center [316, 246] width 465 height 443
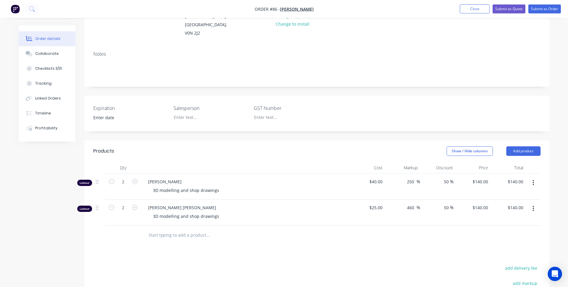
scroll to position [181, 0]
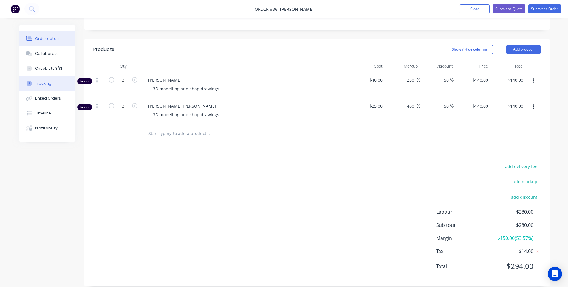
click at [54, 81] on button "Tracking" at bounding box center [47, 83] width 57 height 15
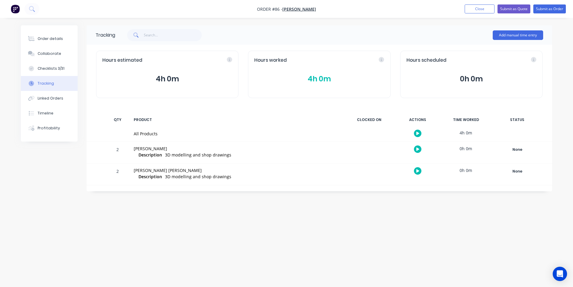
click at [420, 150] on button "button" at bounding box center [417, 149] width 7 height 7
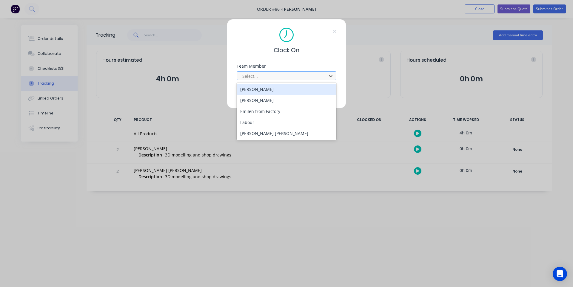
click at [281, 76] on div at bounding box center [283, 75] width 82 height 7
click at [284, 89] on div "[PERSON_NAME]" at bounding box center [287, 89] width 100 height 11
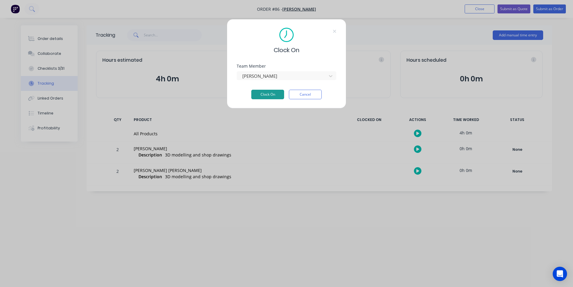
click at [279, 95] on button "Clock On" at bounding box center [267, 95] width 33 height 10
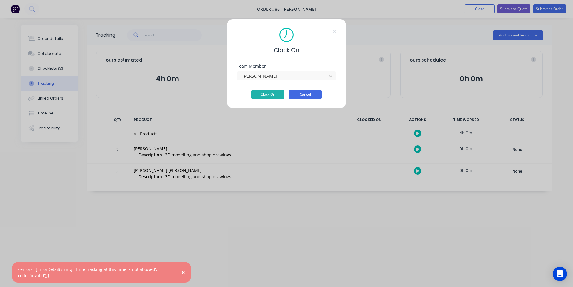
click at [315, 94] on button "Cancel" at bounding box center [305, 95] width 33 height 10
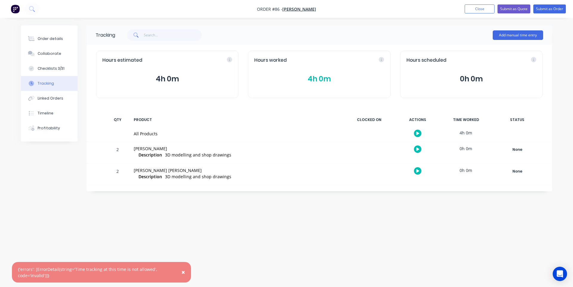
click at [193, 155] on span "3D modelling and shop drawings" at bounding box center [198, 155] width 66 height 6
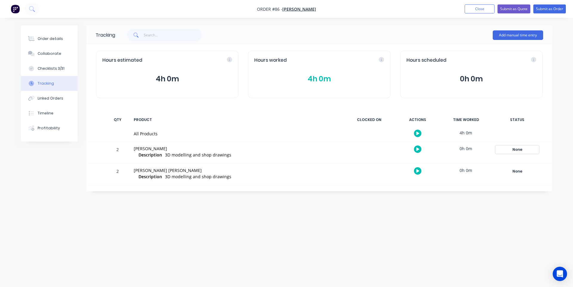
click at [518, 150] on div "None" at bounding box center [516, 150] width 43 height 8
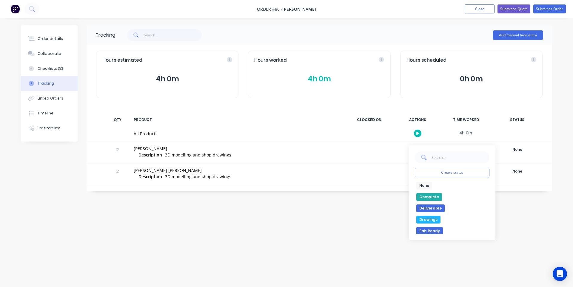
click at [434, 219] on button "Drawings" at bounding box center [428, 220] width 24 height 8
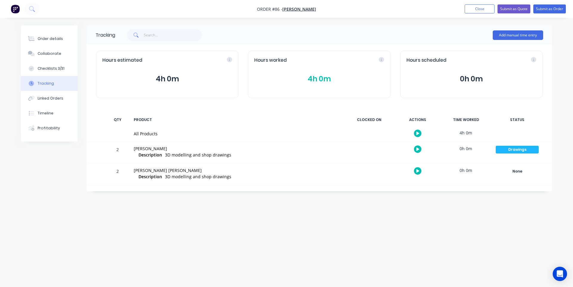
click at [467, 153] on div "0h 0m" at bounding box center [465, 148] width 45 height 13
click at [467, 151] on div "0h 0m" at bounding box center [465, 148] width 45 height 13
click at [467, 147] on div "0h 0m" at bounding box center [465, 148] width 45 height 13
click at [166, 154] on span "3D modelling and shop drawings" at bounding box center [198, 155] width 66 height 6
drag, startPoint x: 339, startPoint y: 152, endPoint x: 376, endPoint y: 146, distance: 38.2
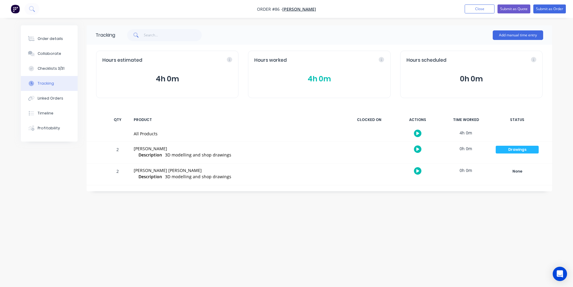
click at [343, 152] on div "Cameron Rennie Description 3D modelling and shop drawings" at bounding box center [236, 152] width 213 height 21
click at [377, 146] on div at bounding box center [369, 152] width 45 height 21
click at [419, 147] on button "button" at bounding box center [417, 149] width 7 height 7
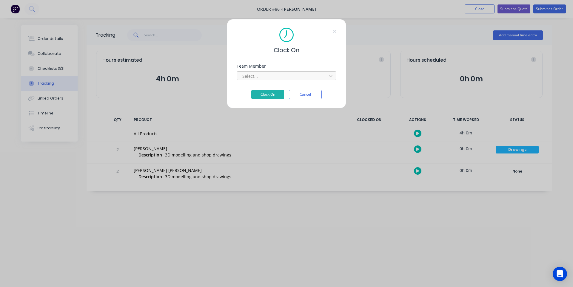
click at [306, 78] on div at bounding box center [283, 75] width 82 height 7
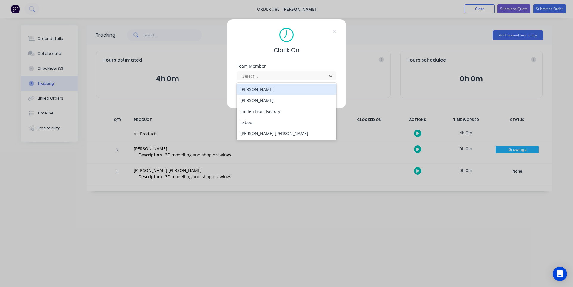
click at [285, 85] on div "[PERSON_NAME]" at bounding box center [287, 89] width 100 height 11
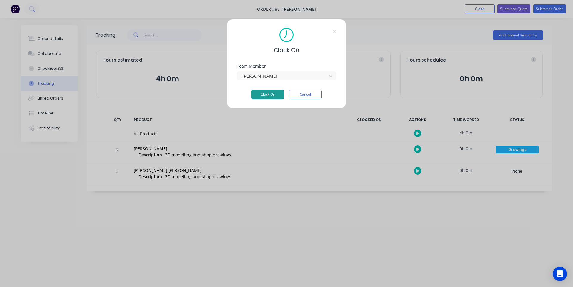
click at [276, 94] on button "Clock On" at bounding box center [267, 95] width 33 height 10
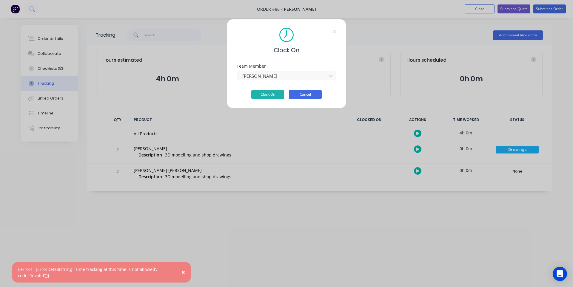
click at [308, 95] on button "Cancel" at bounding box center [305, 95] width 33 height 10
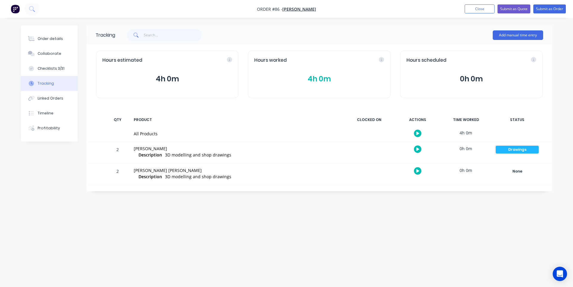
click at [510, 152] on div "Drawings" at bounding box center [516, 150] width 43 height 8
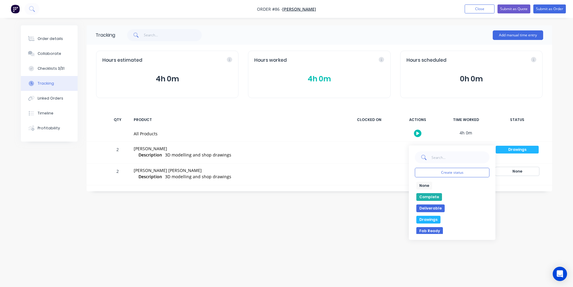
click at [525, 172] on div "None" at bounding box center [516, 172] width 43 height 8
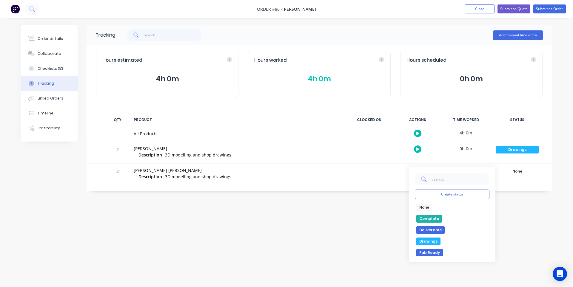
click at [515, 212] on div "Tracking Add manual time entry Hours estimated 4h 0m Hours worked 4h 0m Hours s…" at bounding box center [286, 132] width 531 height 214
